Goal: Navigation & Orientation: Find specific page/section

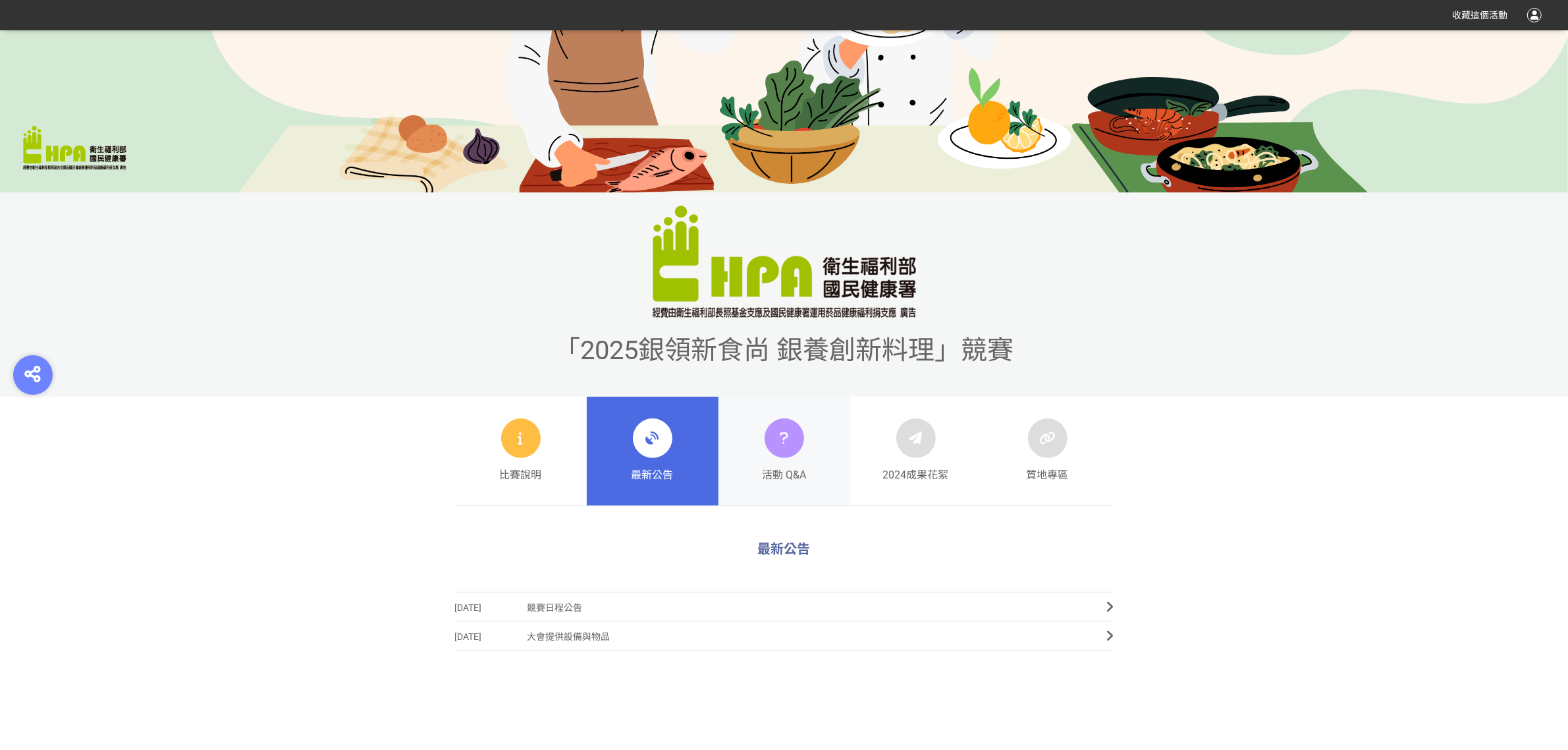
scroll to position [412, 0]
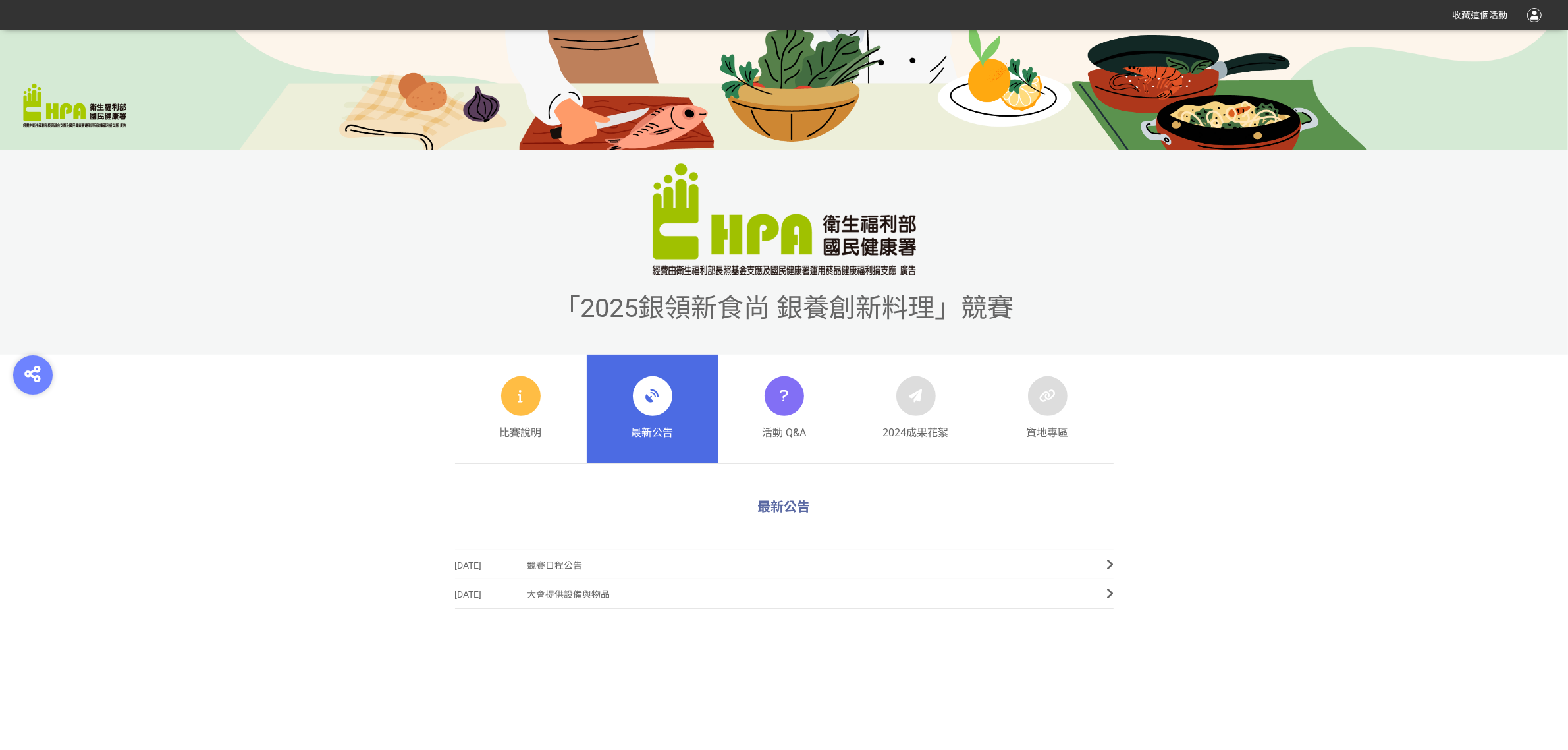
click at [649, 402] on icon at bounding box center [653, 396] width 24 height 24
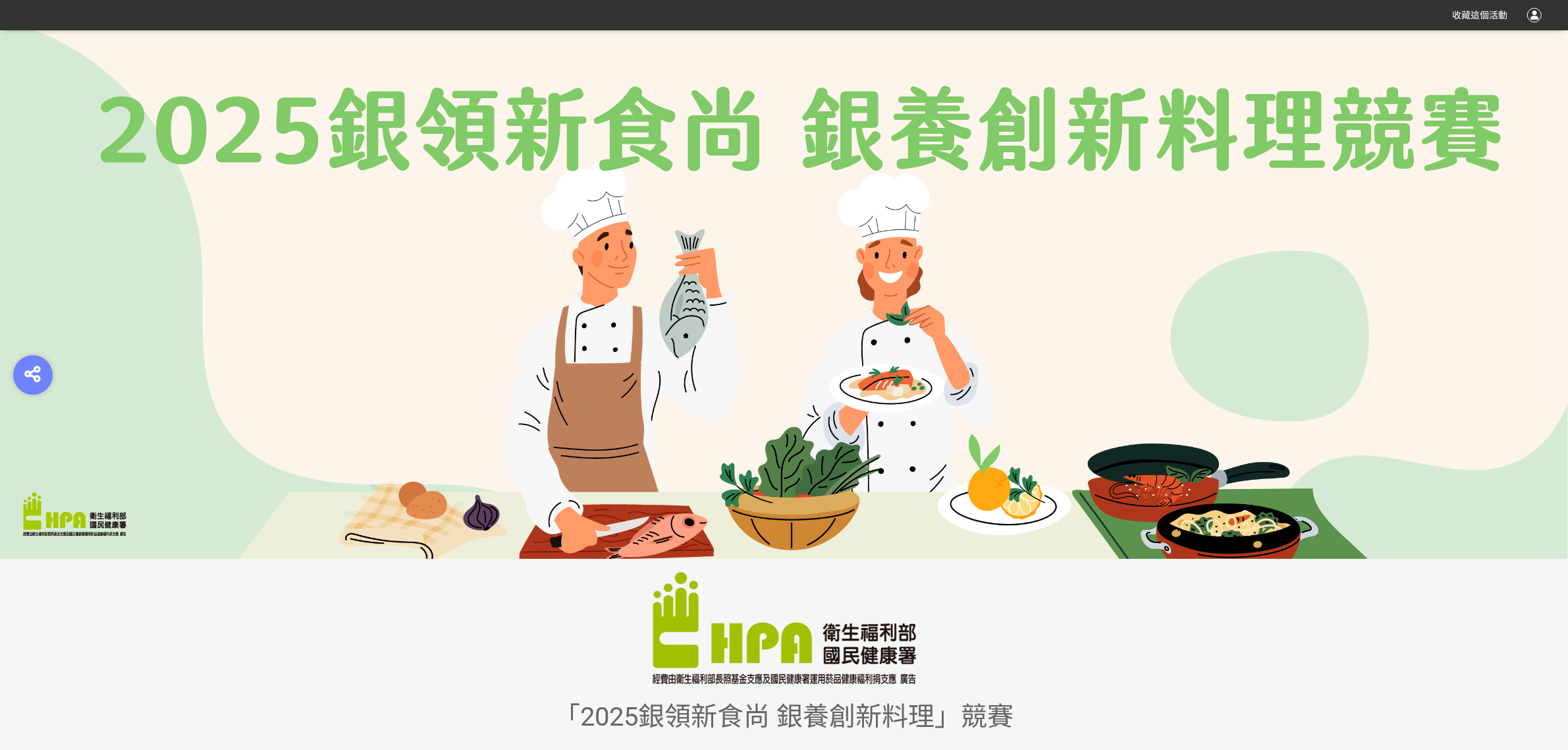
scroll to position [0, 0]
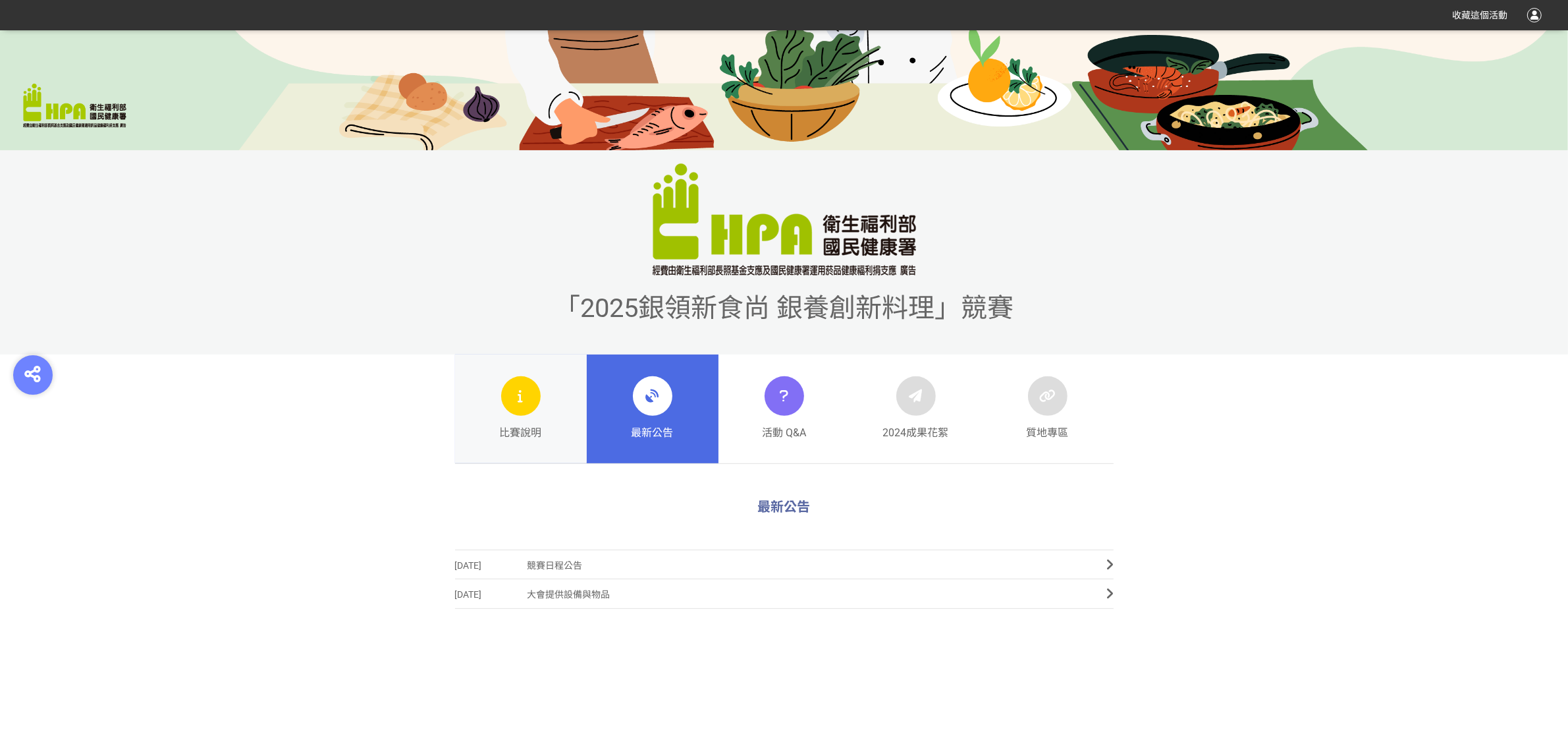
click at [527, 406] on icon at bounding box center [521, 396] width 16 height 24
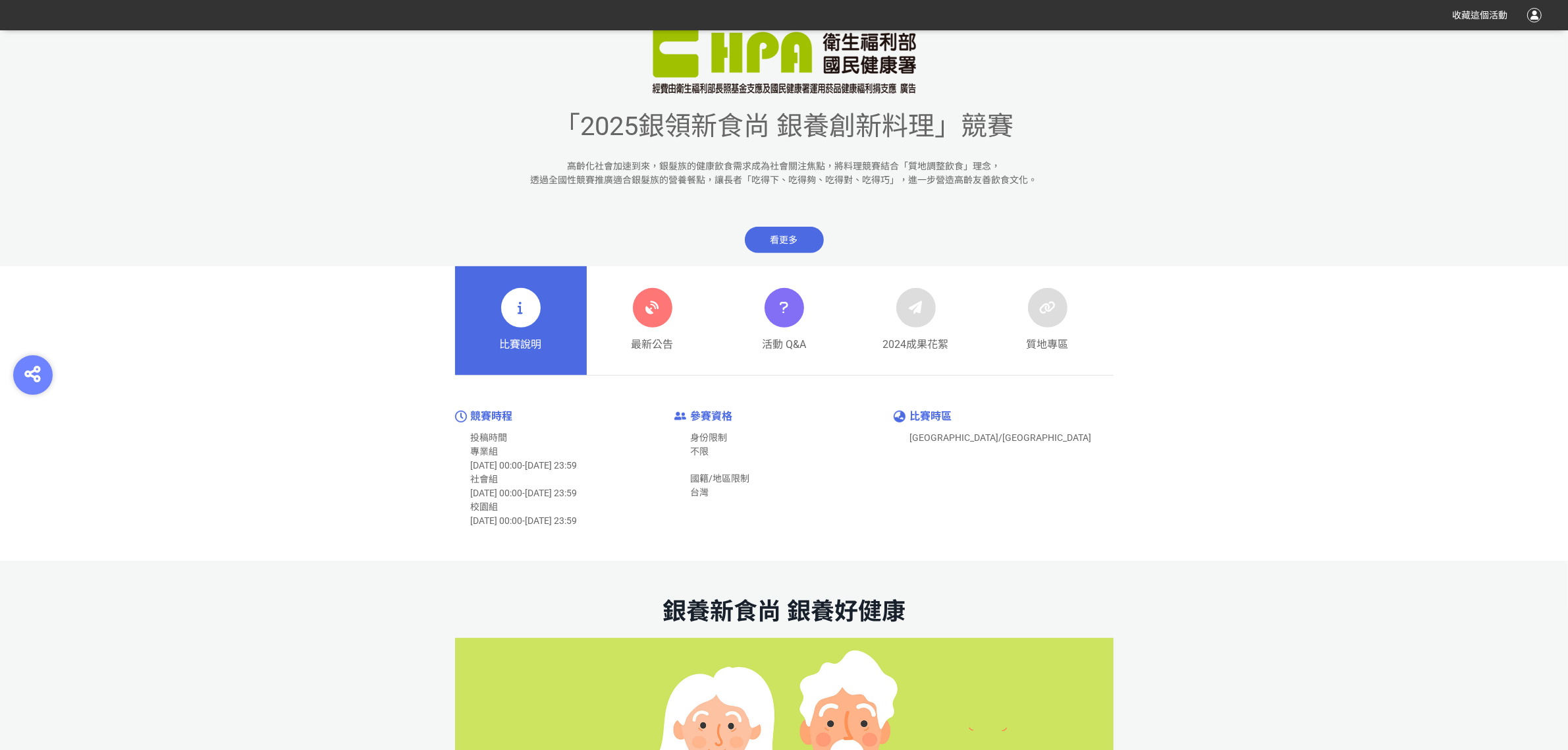
scroll to position [824, 0]
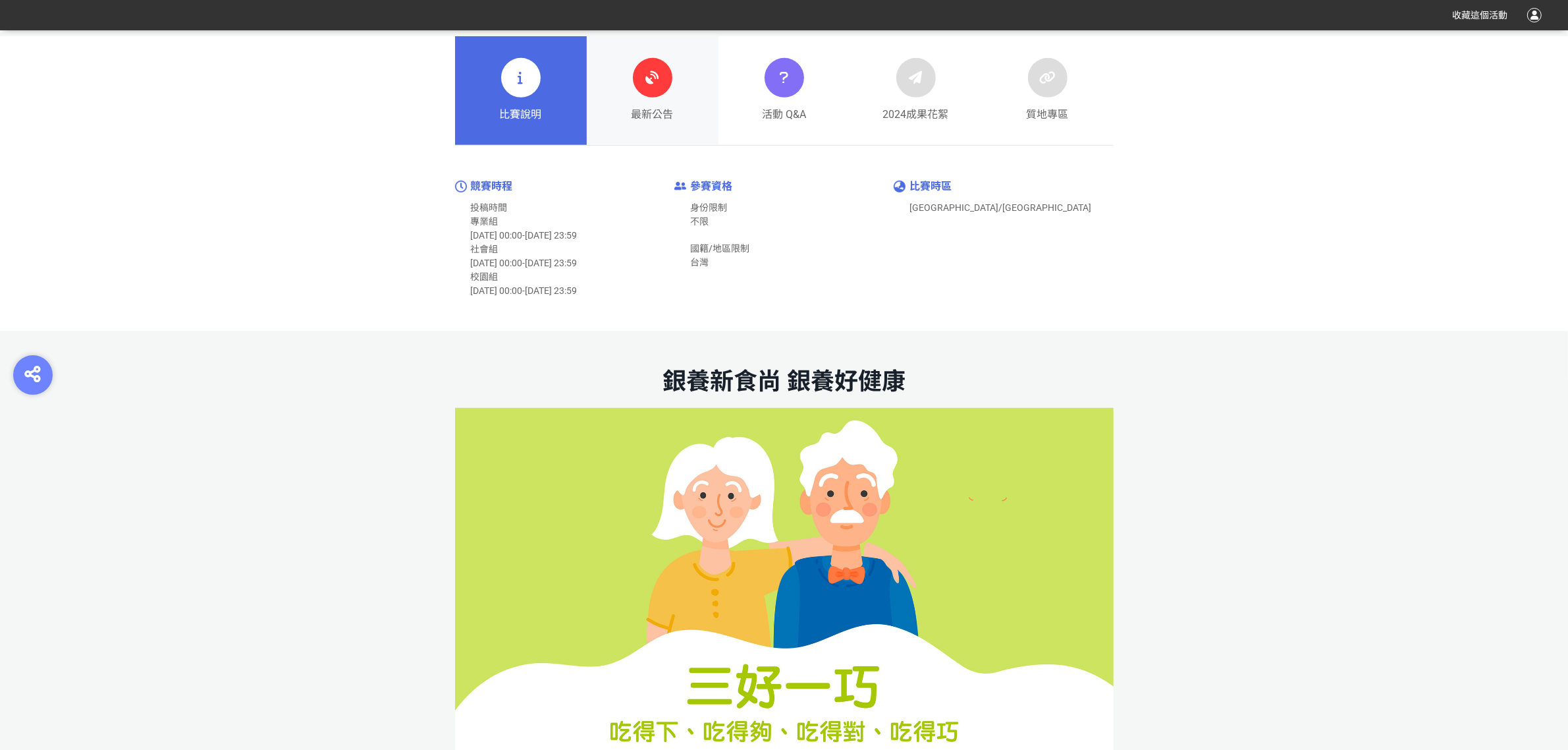
click at [657, 87] on icon at bounding box center [653, 78] width 24 height 24
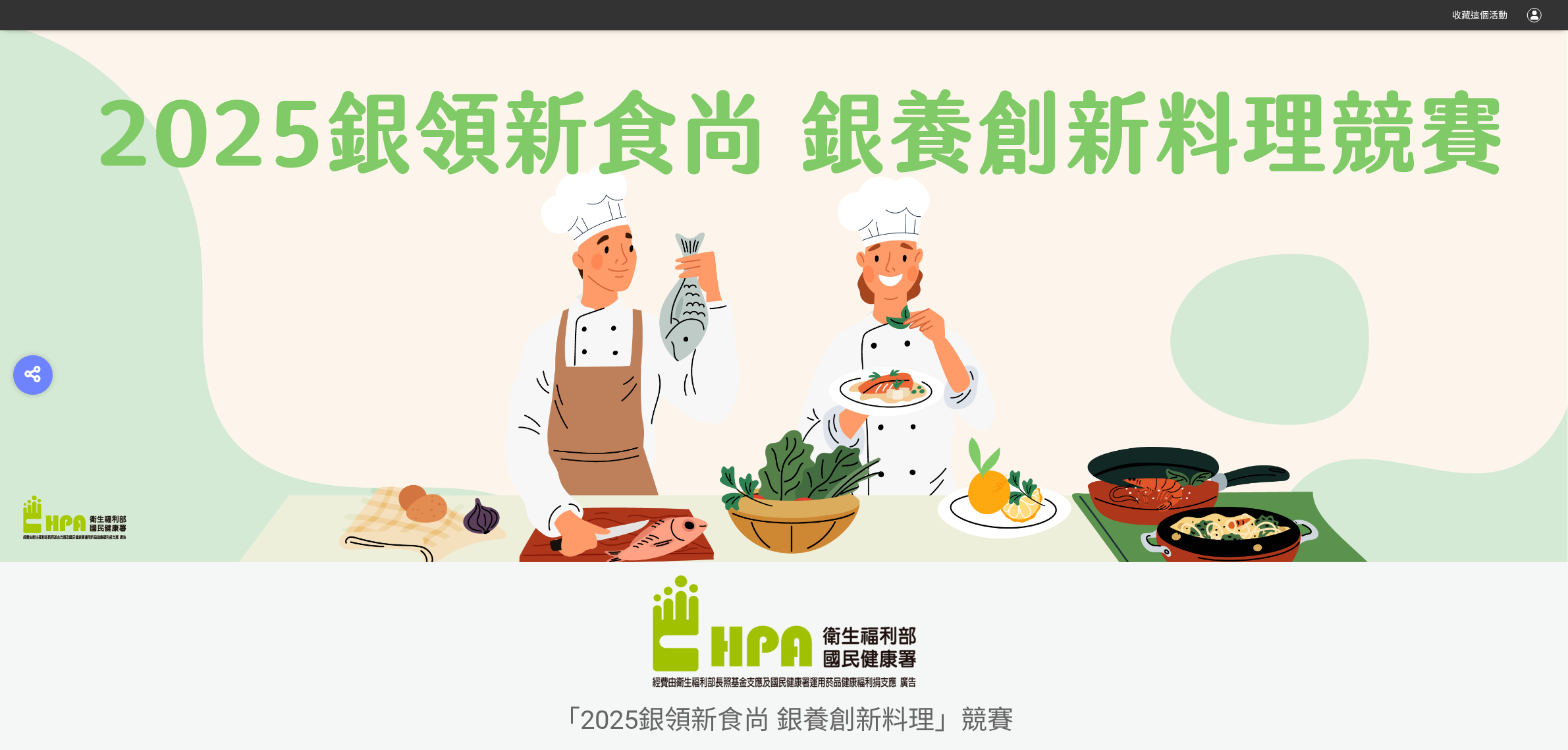
scroll to position [412, 0]
